Goal: Consume media (video, audio): Consume media (video, audio)

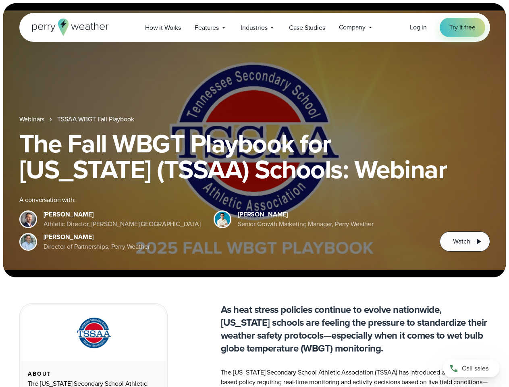
click at [254, 194] on div "The Fall WBGT Playbook for [US_STATE] (TSSAA) Schools: Webinar A conversation w…" at bounding box center [254, 191] width 471 height 121
click at [254, 27] on span "Industries" at bounding box center [254, 28] width 27 height 10
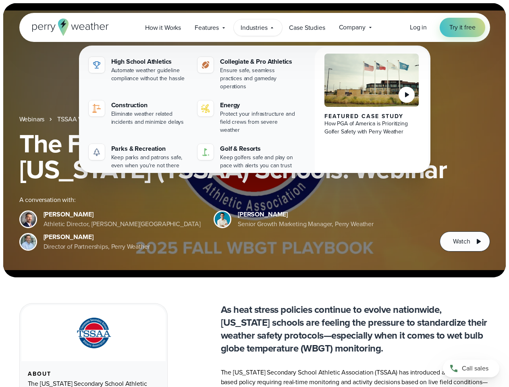
click at [254, 140] on h1 "The Fall WBGT Playbook for [US_STATE] (TSSAA) Schools: Webinar" at bounding box center [254, 157] width 471 height 52
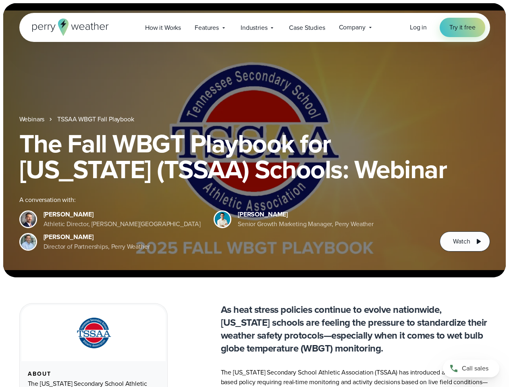
click at [96, 119] on link "TSSAA WBGT Fall Playbook" at bounding box center [95, 119] width 77 height 10
click at [465, 241] on span "Watch" at bounding box center [461, 242] width 17 height 10
